Goal: Information Seeking & Learning: Learn about a topic

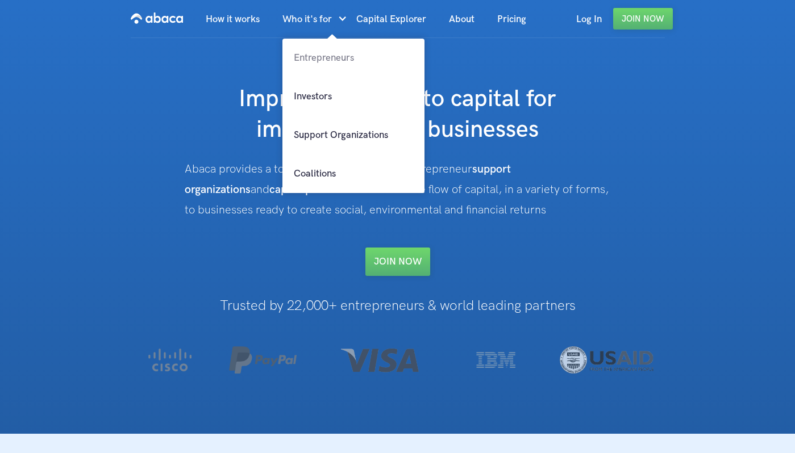
click at [316, 61] on link "Entrepreneurs" at bounding box center [353, 58] width 142 height 39
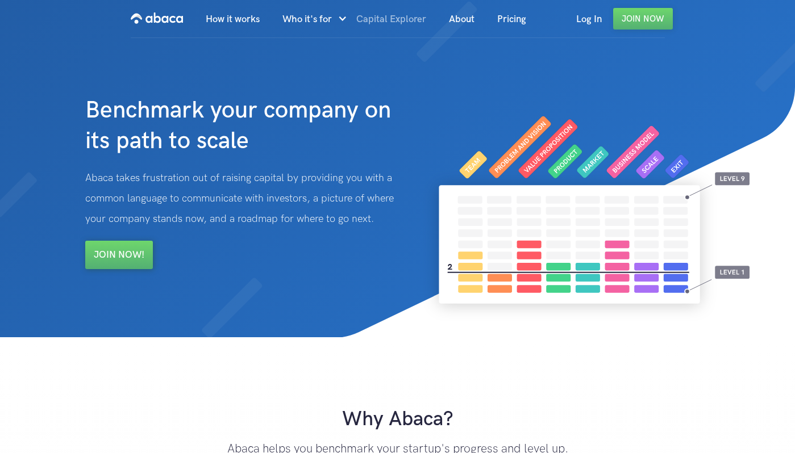
click at [382, 19] on link "Capital Explorer" at bounding box center [391, 19] width 93 height 39
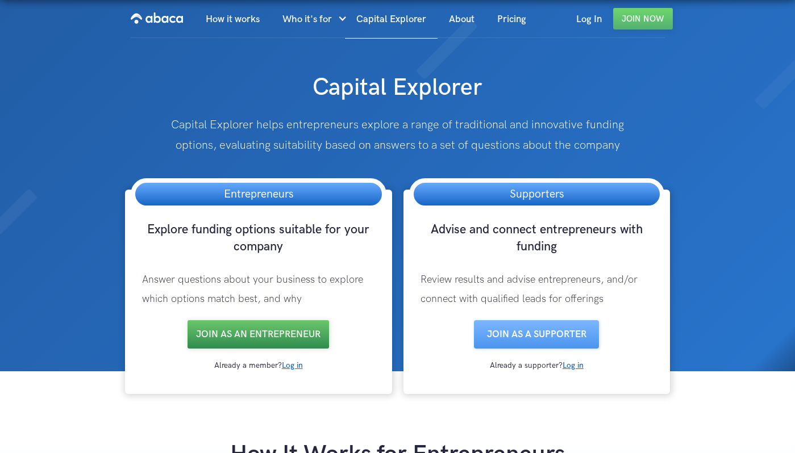
click at [227, 334] on link "Join as an entrepreneur" at bounding box center [258, 334] width 141 height 28
click at [463, 18] on link "About" at bounding box center [462, 19] width 48 height 39
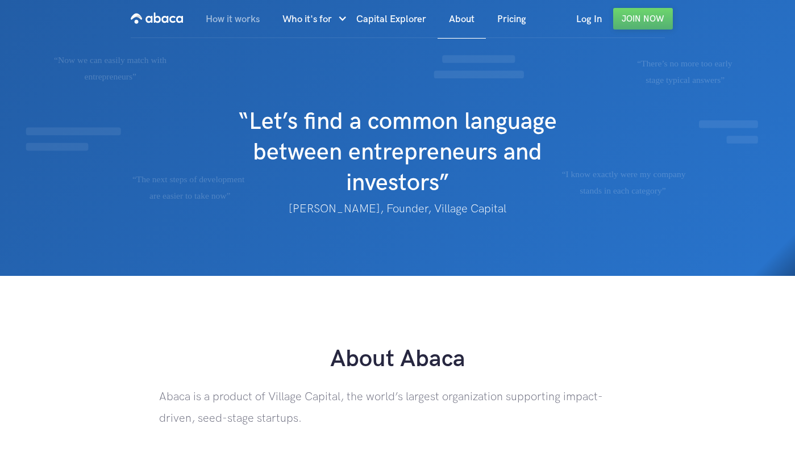
click at [246, 20] on link "How it works" at bounding box center [232, 19] width 77 height 39
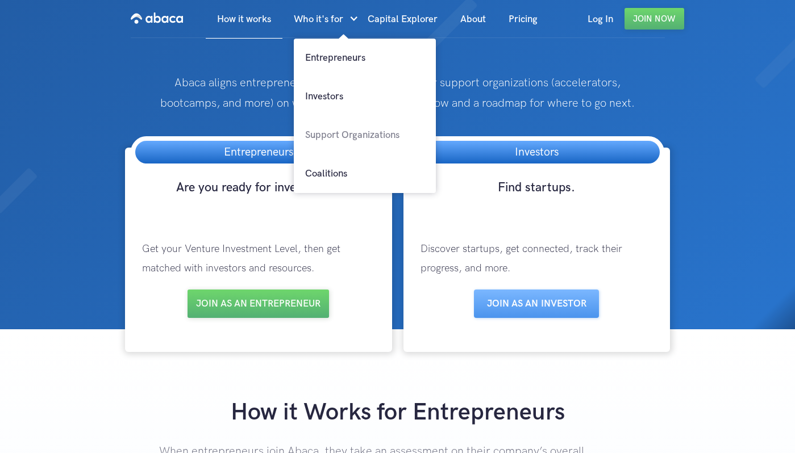
click at [319, 132] on link "Support Organizations" at bounding box center [365, 135] width 142 height 39
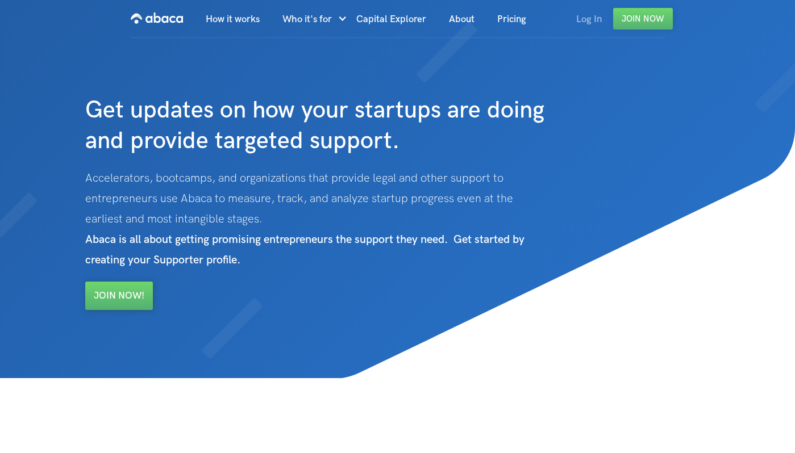
click at [588, 19] on link "Log In" at bounding box center [589, 19] width 48 height 39
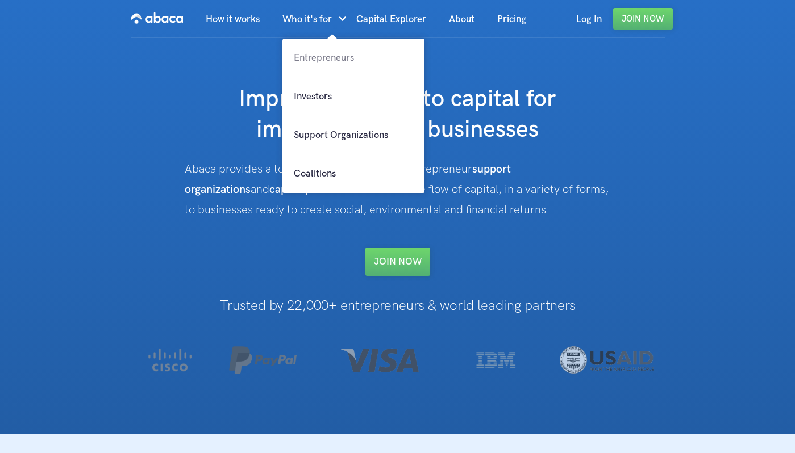
click at [314, 58] on link "Entrepreneurs" at bounding box center [353, 58] width 142 height 39
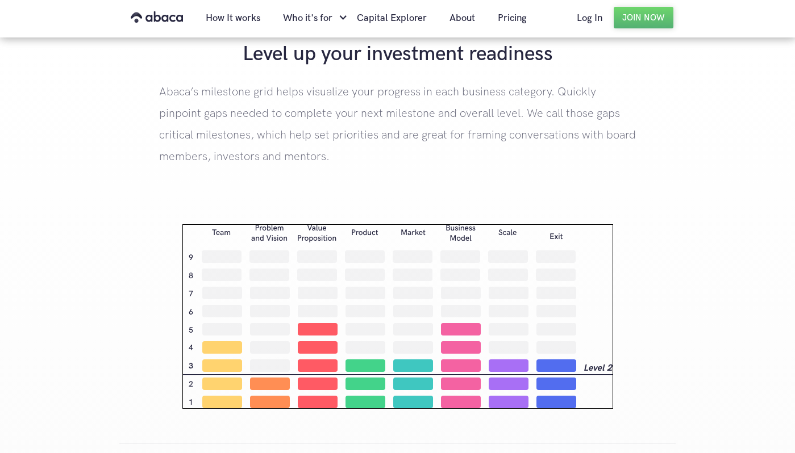
scroll to position [1621, 0]
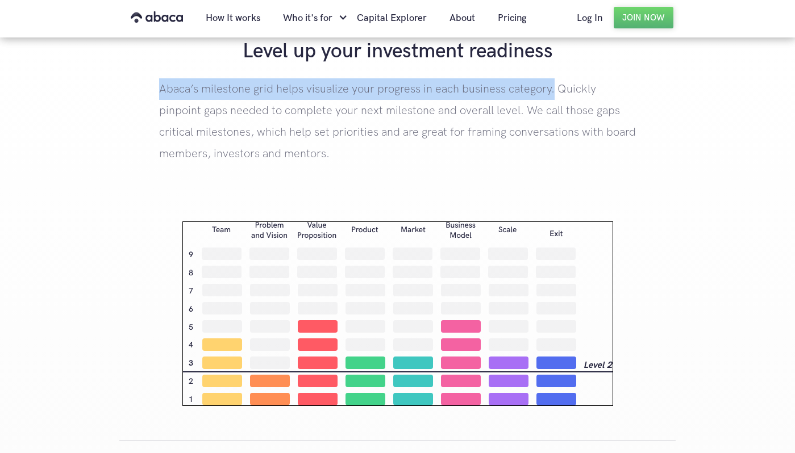
drag, startPoint x: 160, startPoint y: 90, endPoint x: 551, endPoint y: 83, distance: 391.0
click at [551, 83] on p "Abaca’s milestone grid helps visualize your progress in each business category.…" at bounding box center [397, 121] width 477 height 86
copy p "Abaca’s milestone grid helps visualize your progress in each business category."
